Goal: Task Accomplishment & Management: Use online tool/utility

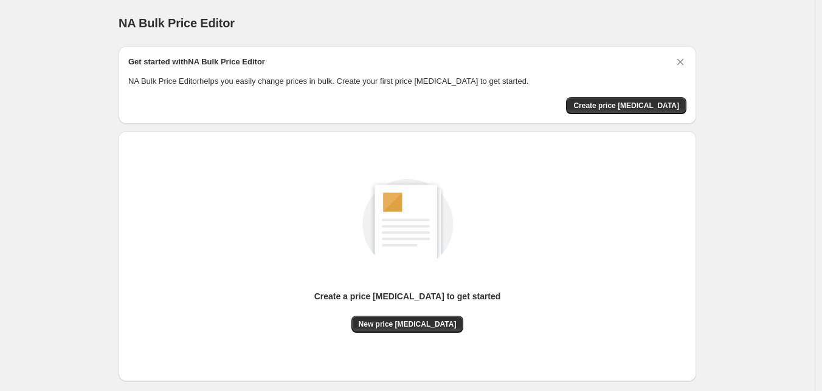
click at [399, 333] on div "Create a price change job to get started New price change job" at bounding box center [407, 256] width 558 height 231
click at [407, 320] on span "New price change job" at bounding box center [408, 325] width 98 height 10
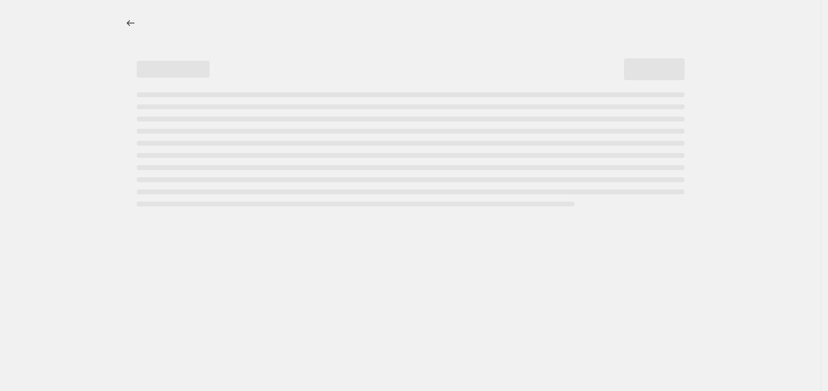
select select "percentage"
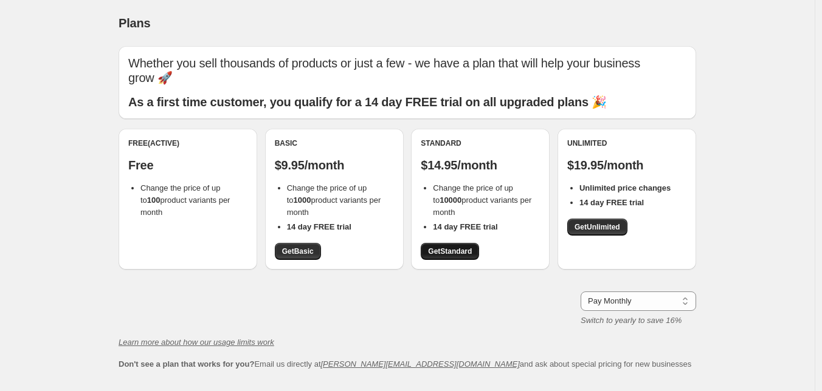
click at [451, 249] on span "Get Standard" at bounding box center [450, 252] width 44 height 10
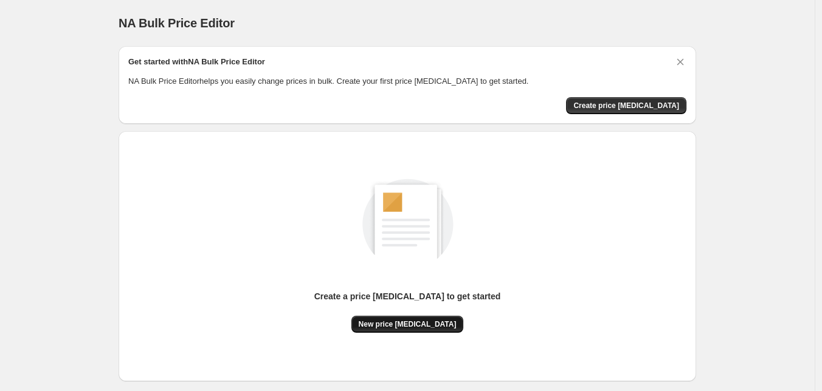
click at [431, 326] on span "New price change job" at bounding box center [408, 325] width 98 height 10
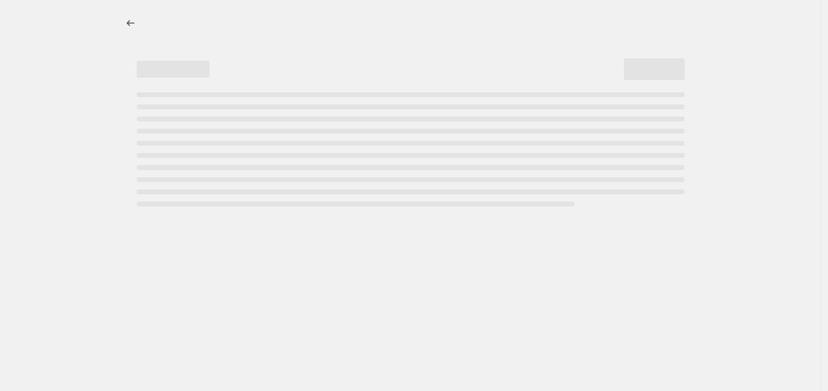
select select "percentage"
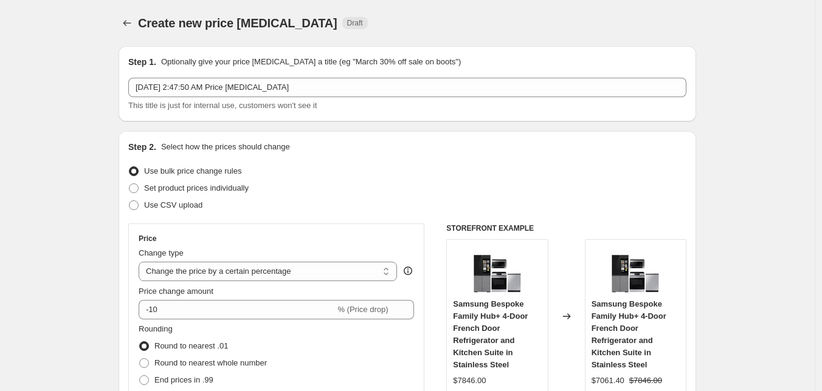
scroll to position [122, 0]
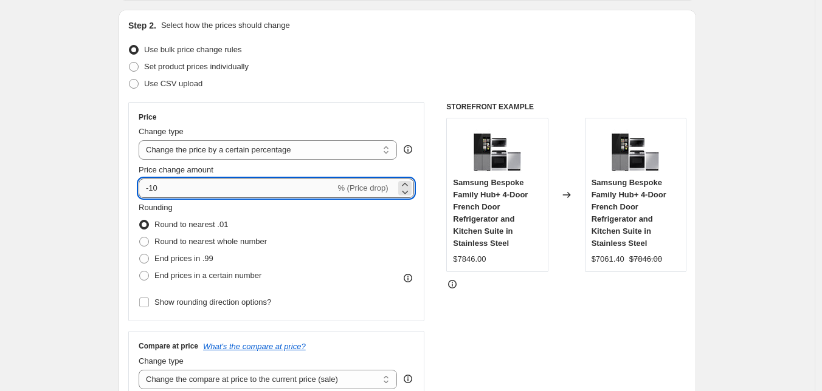
drag, startPoint x: 154, startPoint y: 187, endPoint x: 198, endPoint y: 187, distance: 43.8
click at [198, 187] on input "-10" at bounding box center [237, 188] width 196 height 19
type input "-56"
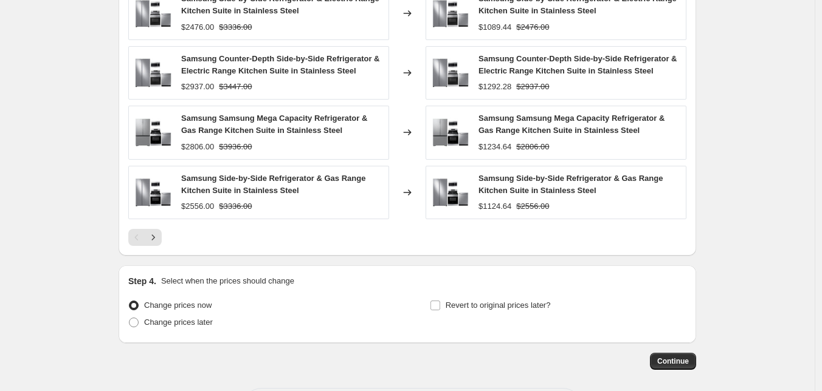
scroll to position [843, 0]
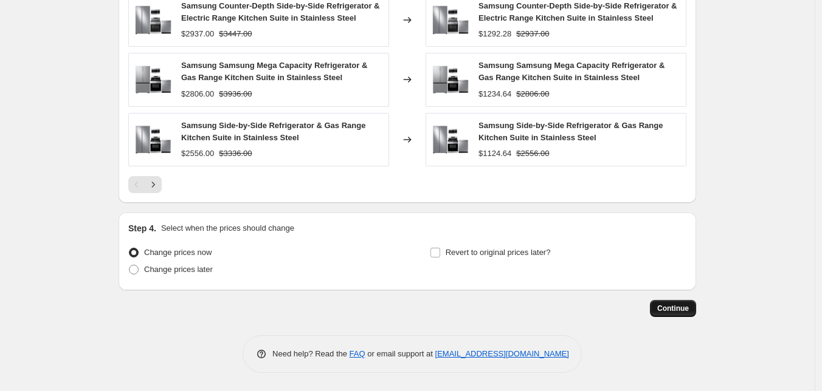
click at [687, 308] on span "Continue" at bounding box center [673, 309] width 32 height 10
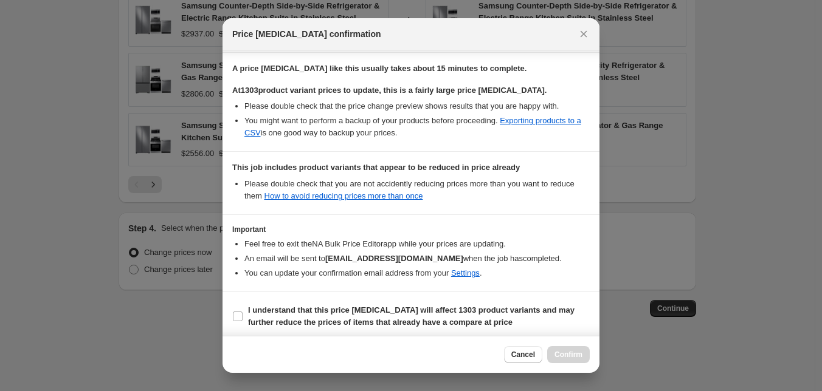
scroll to position [187, 0]
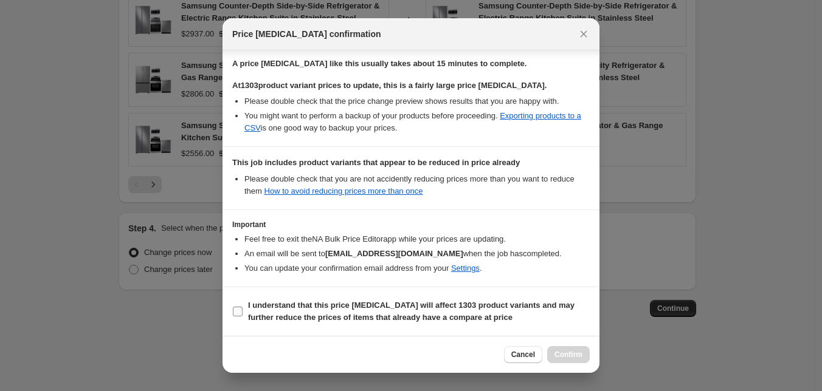
drag, startPoint x: 260, startPoint y: 312, endPoint x: 302, endPoint y: 317, distance: 42.2
click at [260, 311] on span "I understand that this price change job will affect 1303 product variants and m…" at bounding box center [419, 312] width 342 height 24
click at [242, 311] on input "I understand that this price change job will affect 1303 product variants and m…" at bounding box center [238, 312] width 10 height 10
checkbox input "true"
click at [566, 363] on div "Cancel Confirm" at bounding box center [410, 354] width 377 height 37
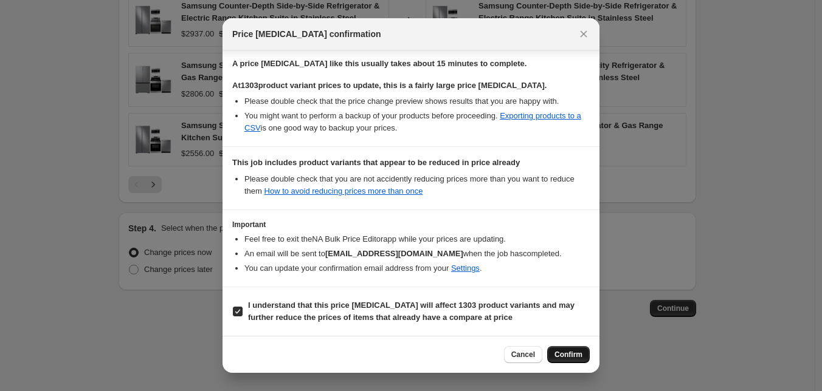
click at [571, 360] on button "Confirm" at bounding box center [568, 354] width 43 height 17
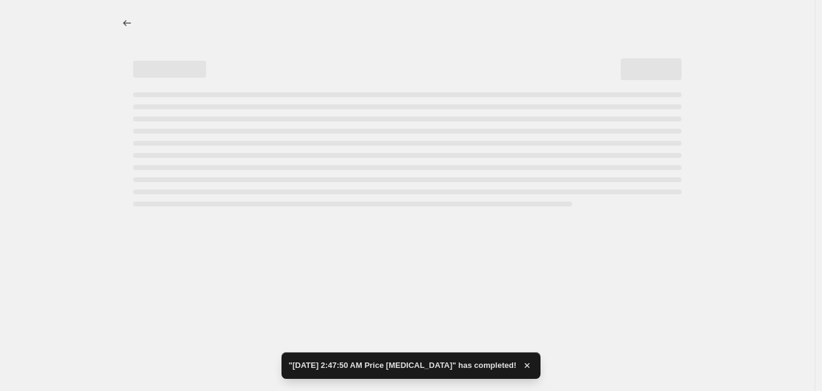
select select "percentage"
